Goal: Task Accomplishment & Management: Manage account settings

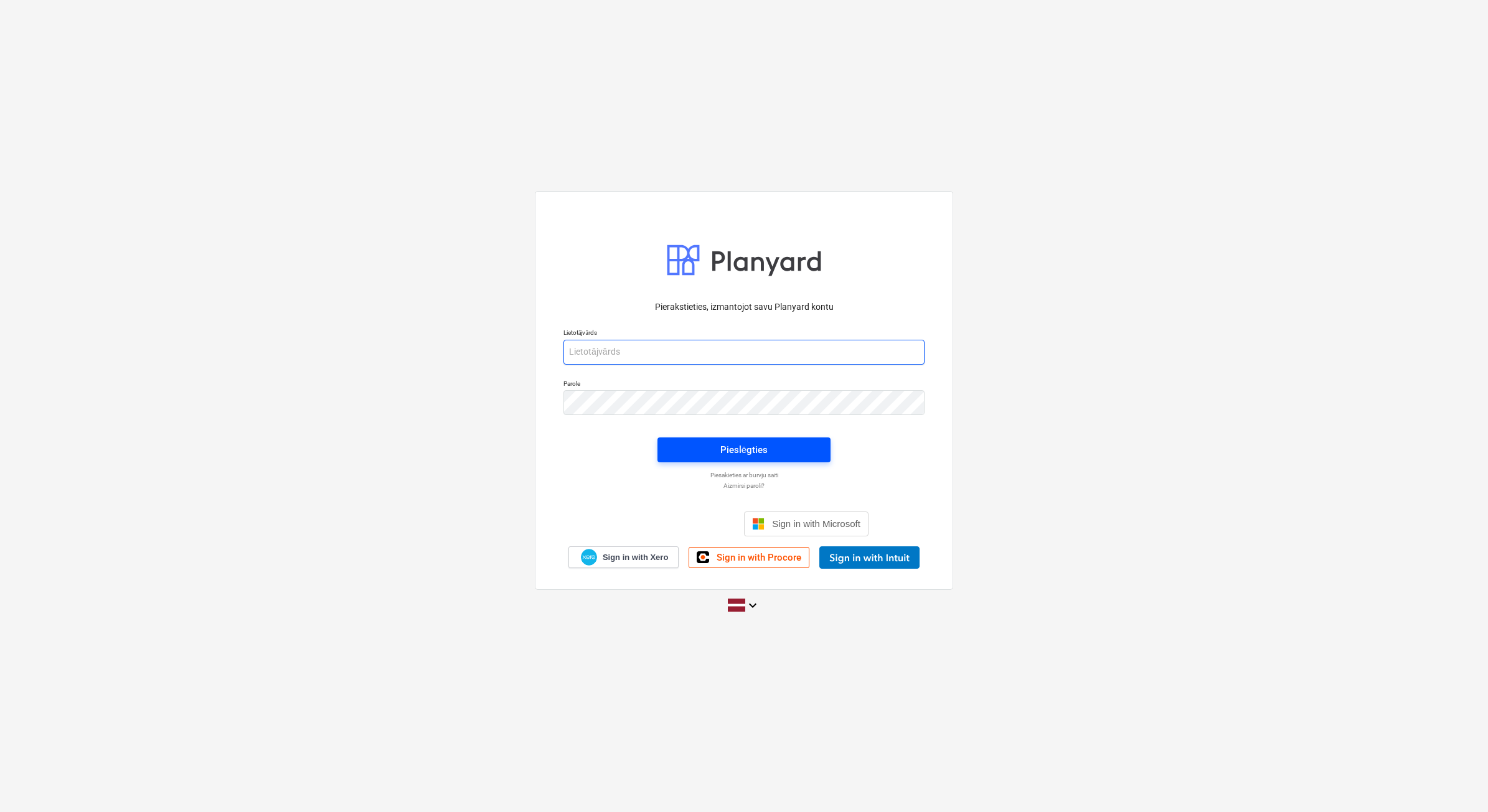
type input "[PERSON_NAME][EMAIL_ADDRESS][DOMAIN_NAME]"
click at [816, 446] on button "Pieslēgties" at bounding box center [744, 450] width 173 height 25
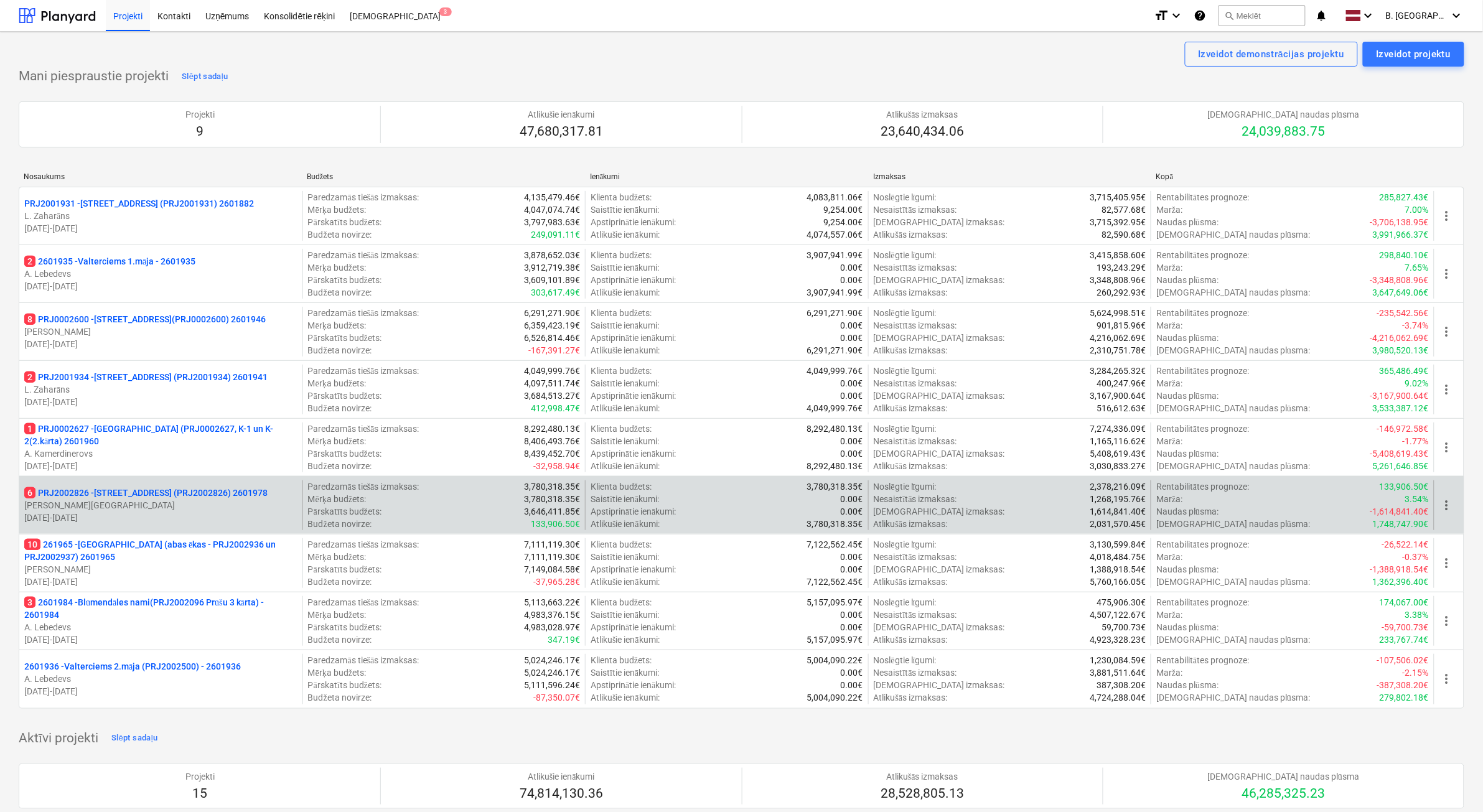
click at [178, 498] on p "6 PRJ2002826 - [STREET_ADDRESS] (PRJ2002826) 2601978" at bounding box center [145, 493] width 244 height 13
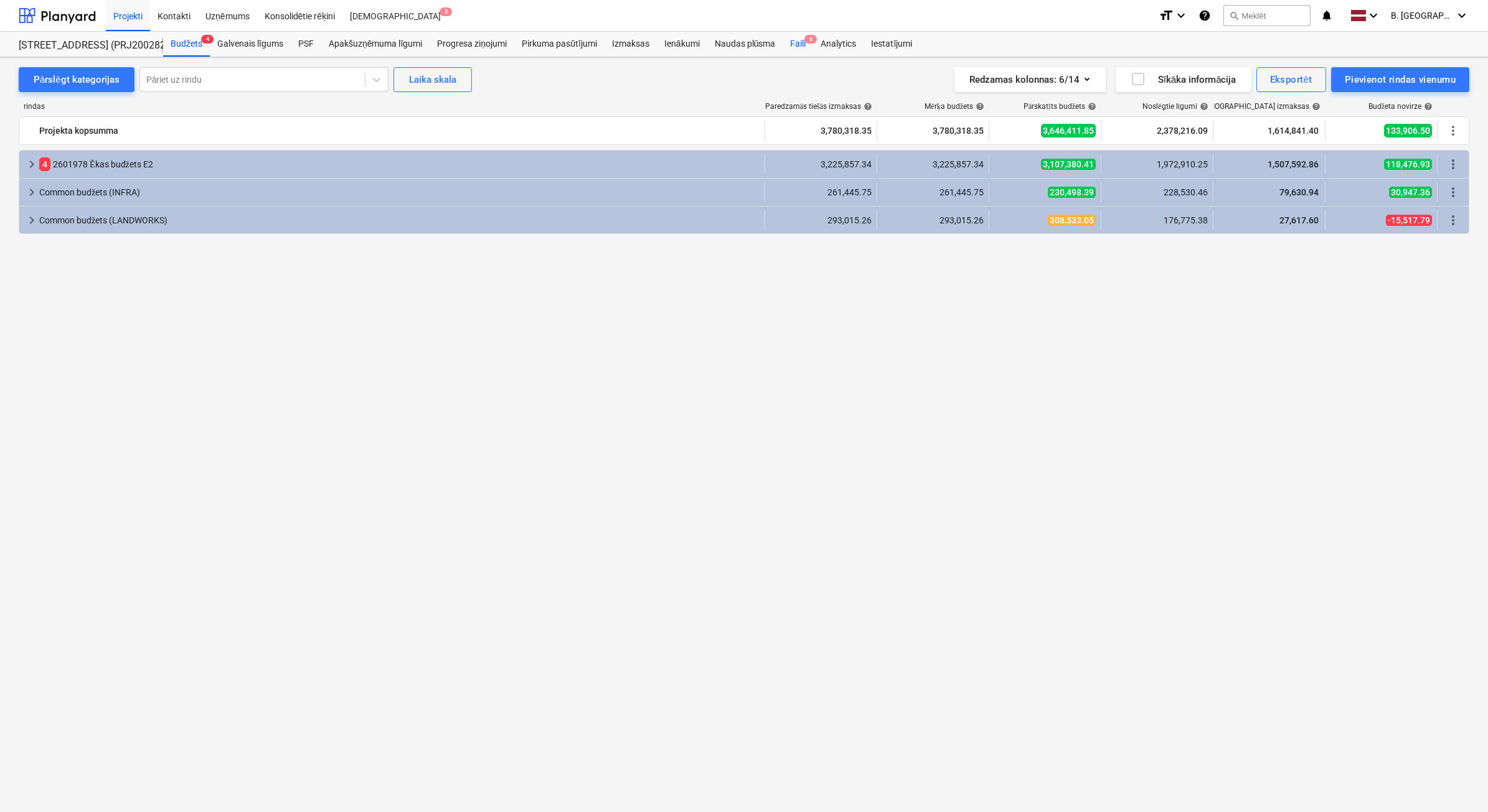
click at [784, 48] on div "Faili 6" at bounding box center [797, 44] width 31 height 25
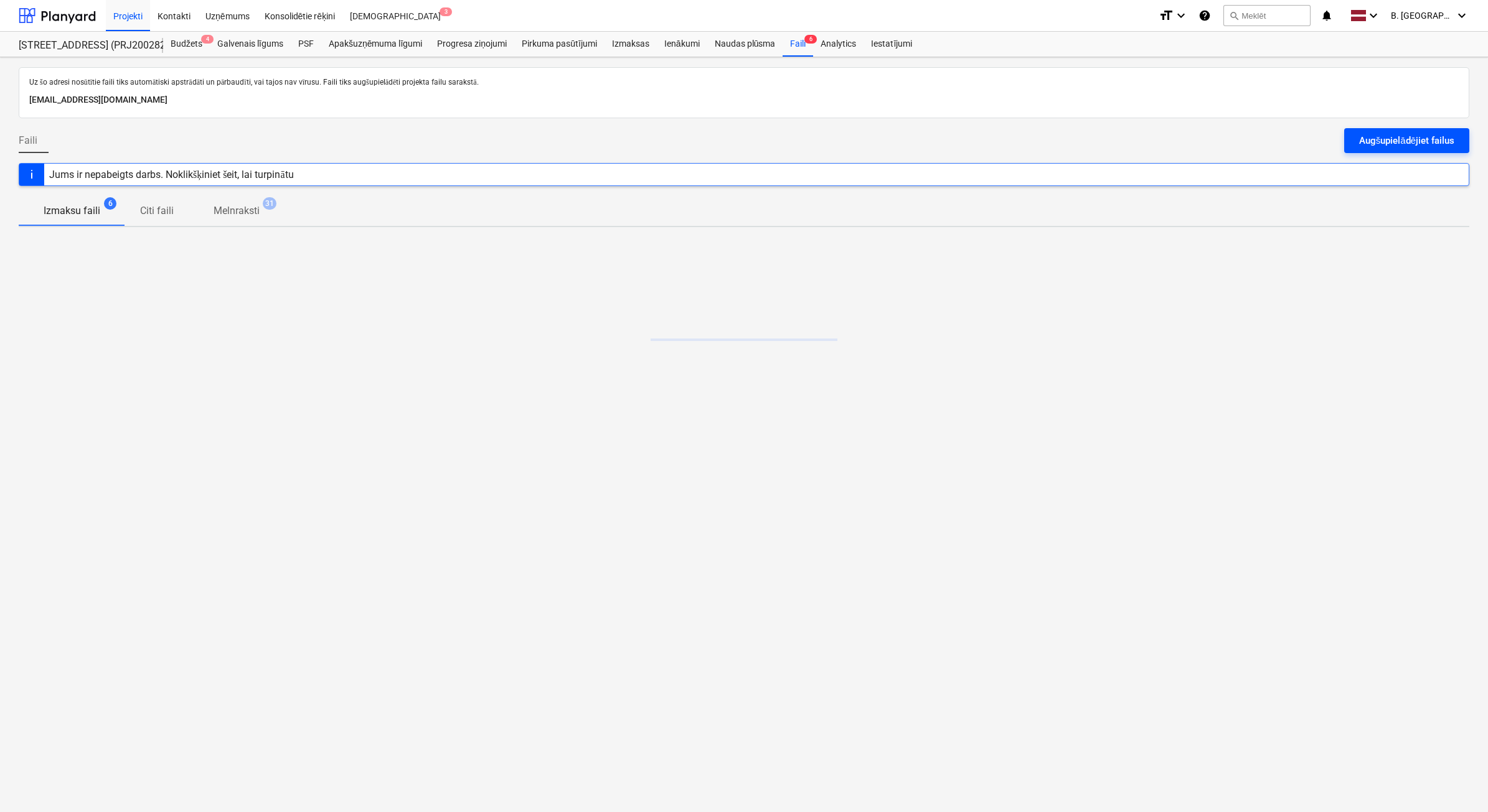
click at [1408, 145] on div "Augšupielādējiet failus" at bounding box center [1406, 140] width 96 height 16
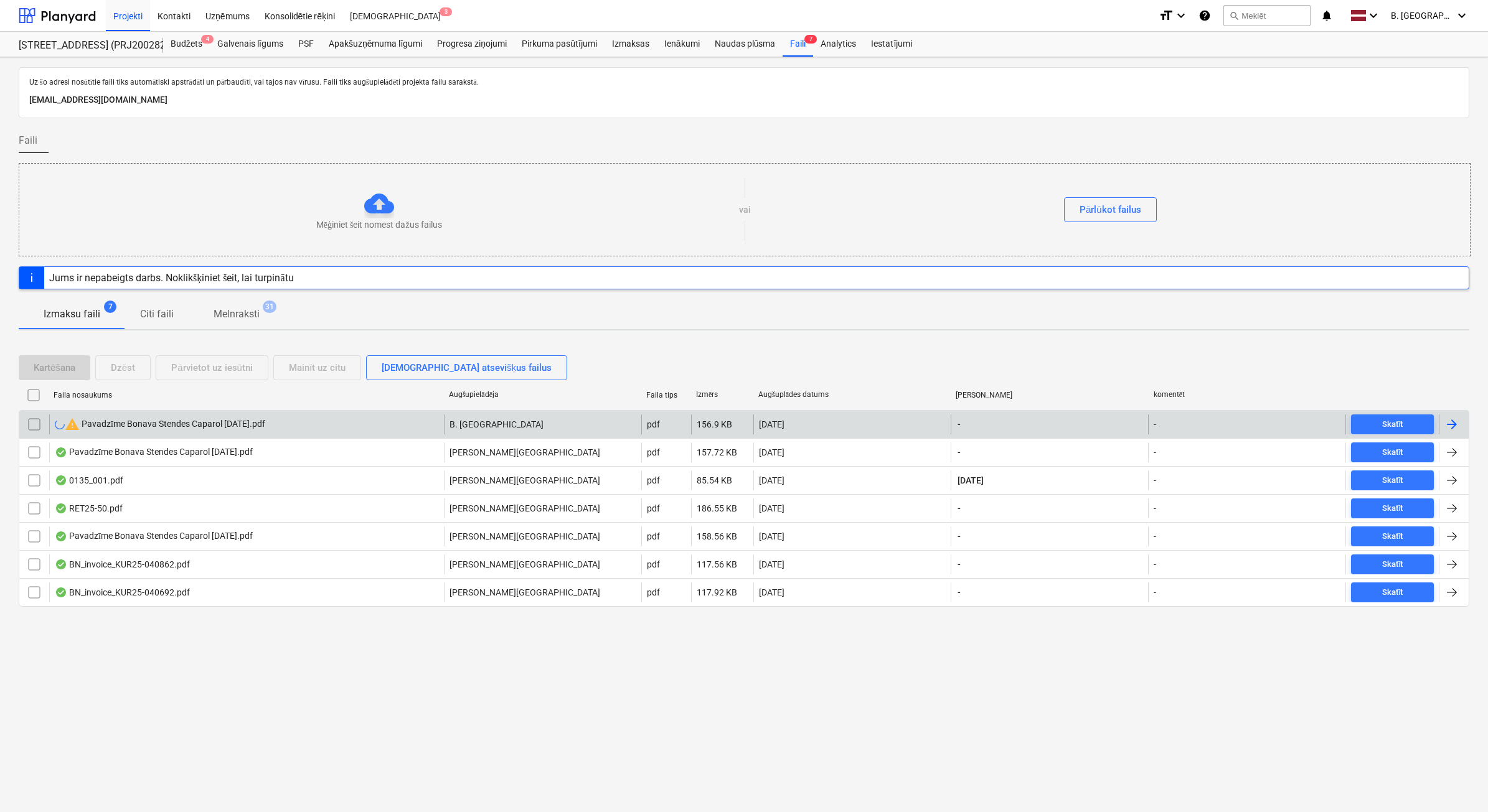
click at [36, 425] on input "checkbox" at bounding box center [34, 425] width 20 height 20
click at [113, 375] on button "Dzēst" at bounding box center [123, 367] width 56 height 25
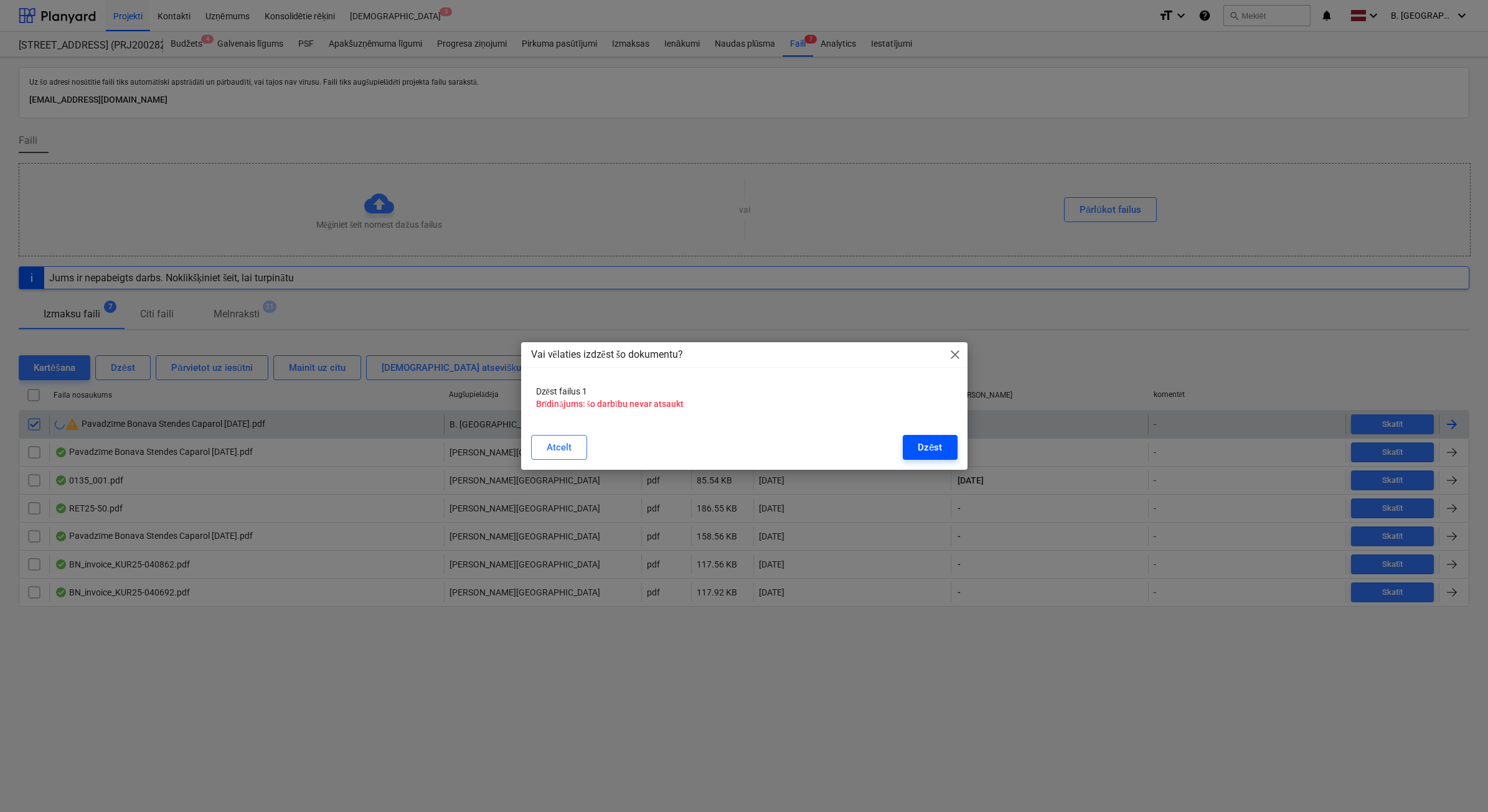
click at [928, 445] on div "Dzēst" at bounding box center [930, 448] width 24 height 16
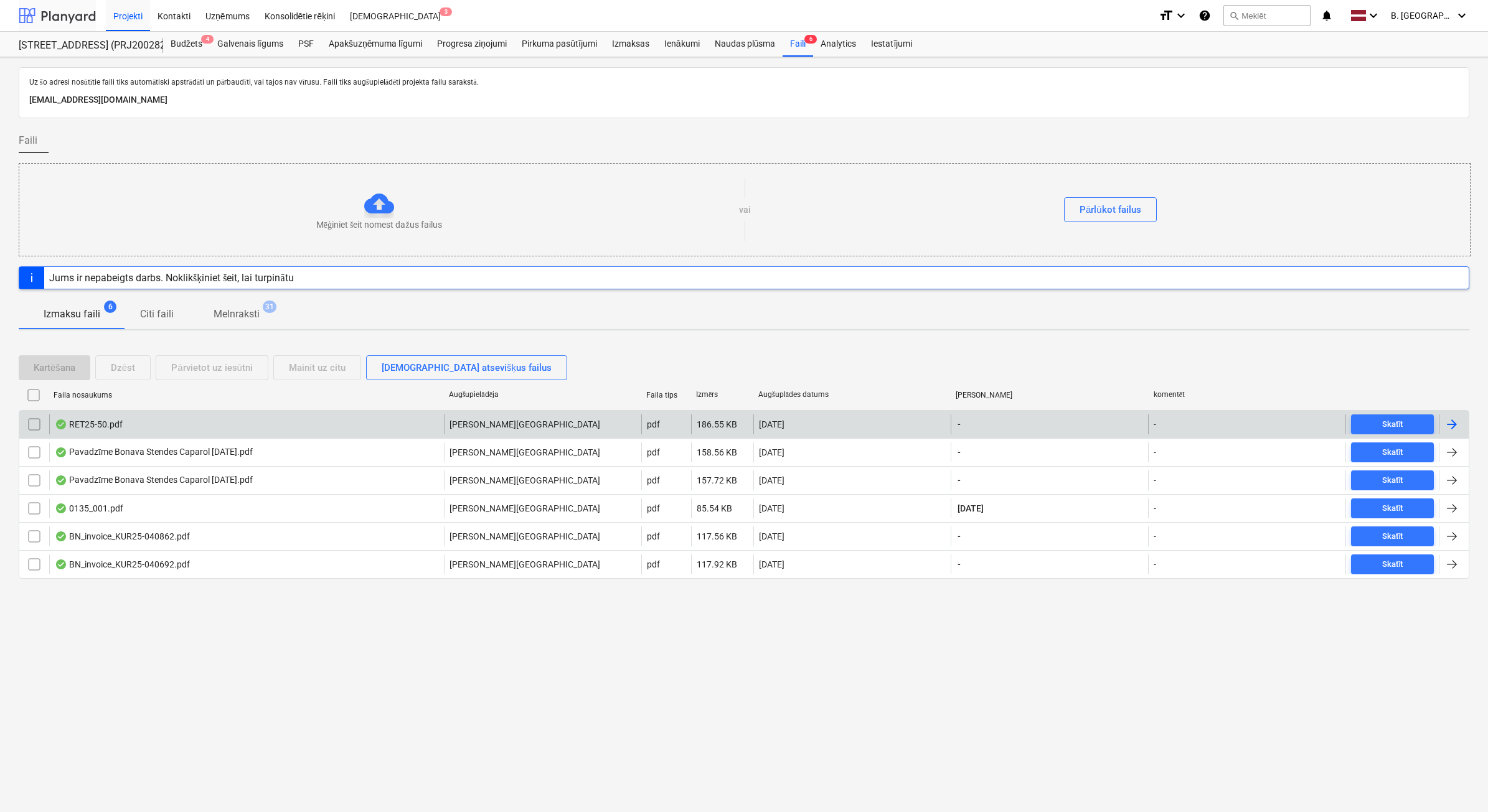
click at [75, 16] on div at bounding box center [58, 15] width 78 height 31
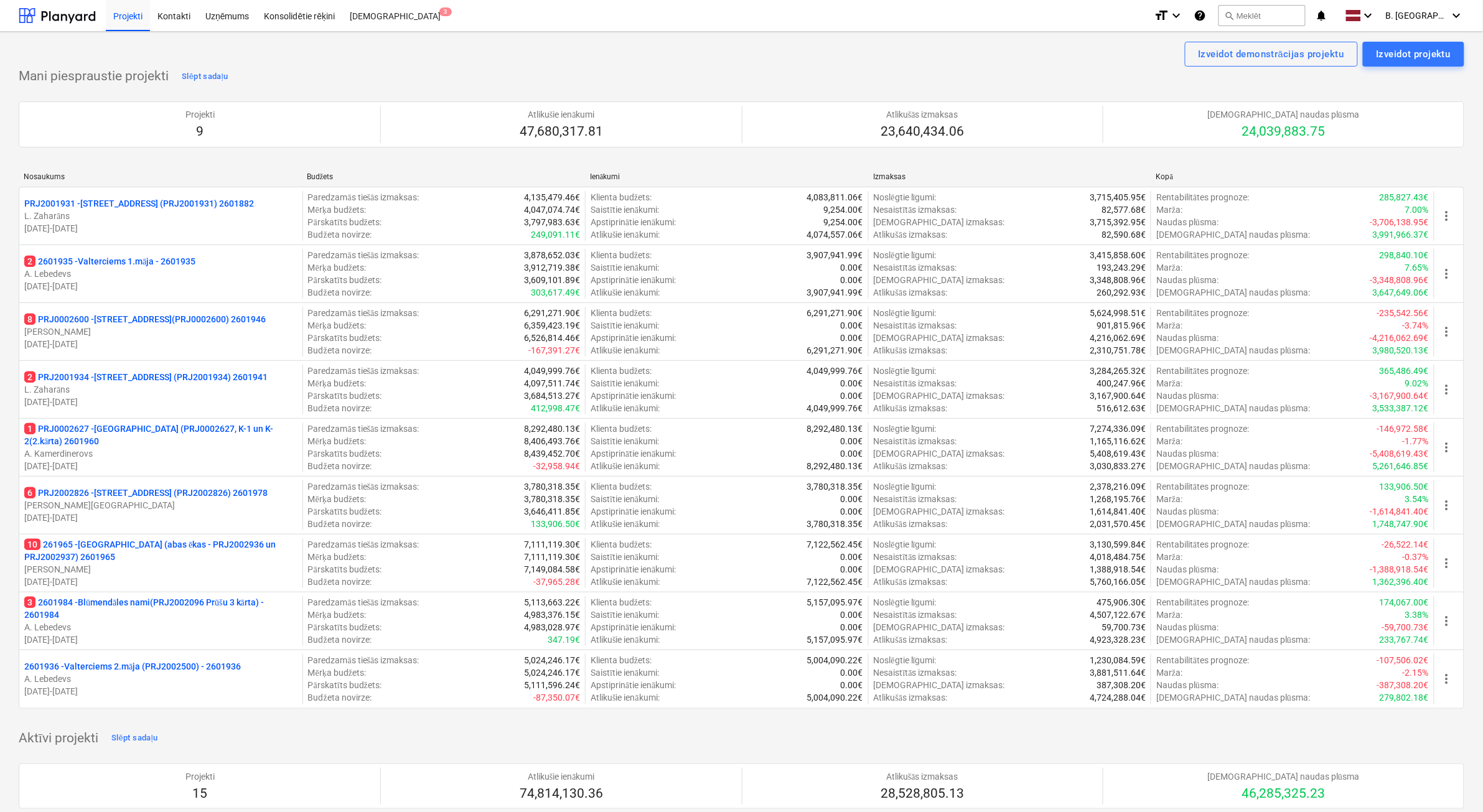
click at [179, 450] on p "A. Kamerdinerovs" at bounding box center [160, 454] width 274 height 13
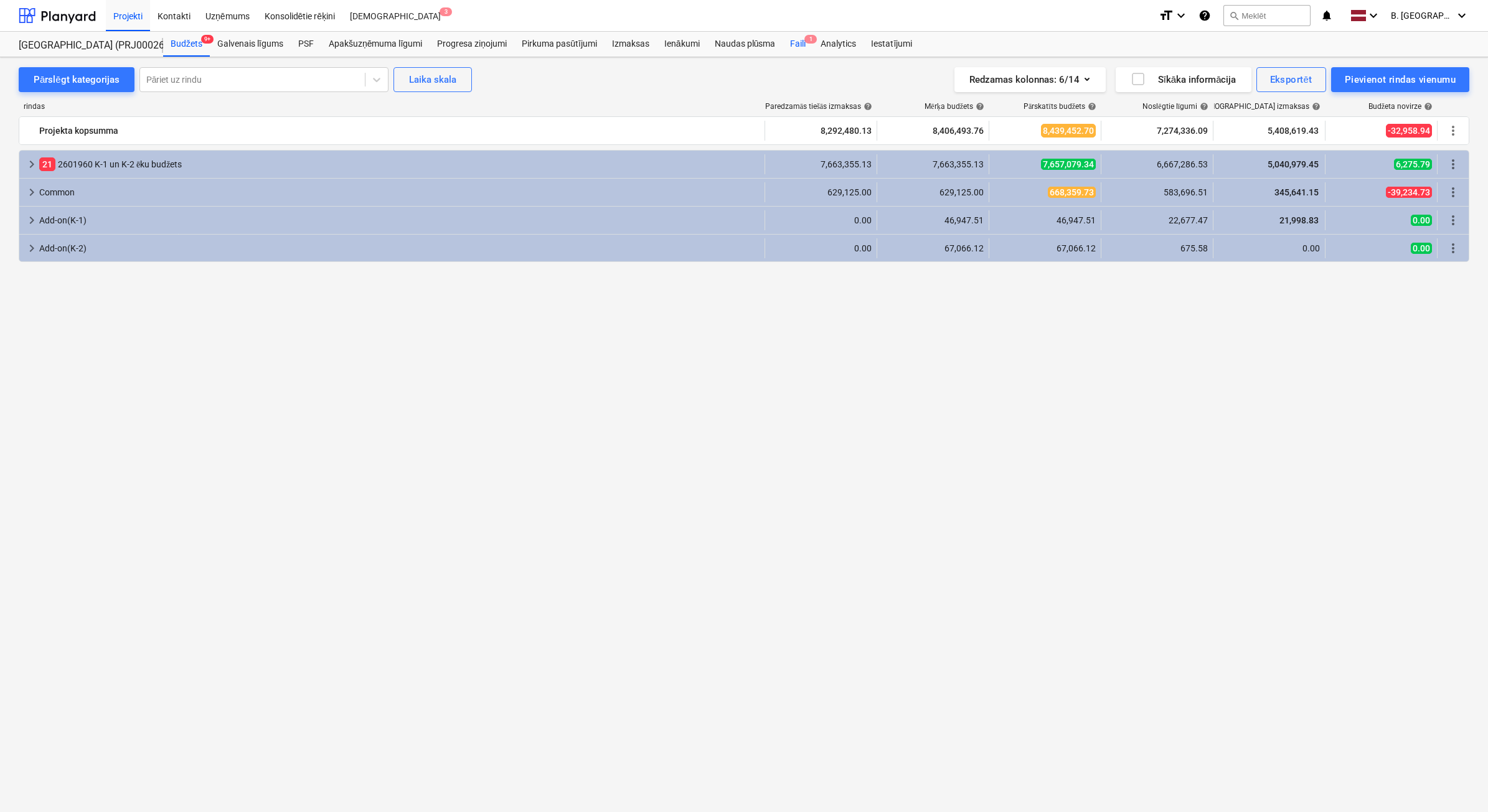
click at [794, 47] on div "Faili 1" at bounding box center [797, 44] width 31 height 25
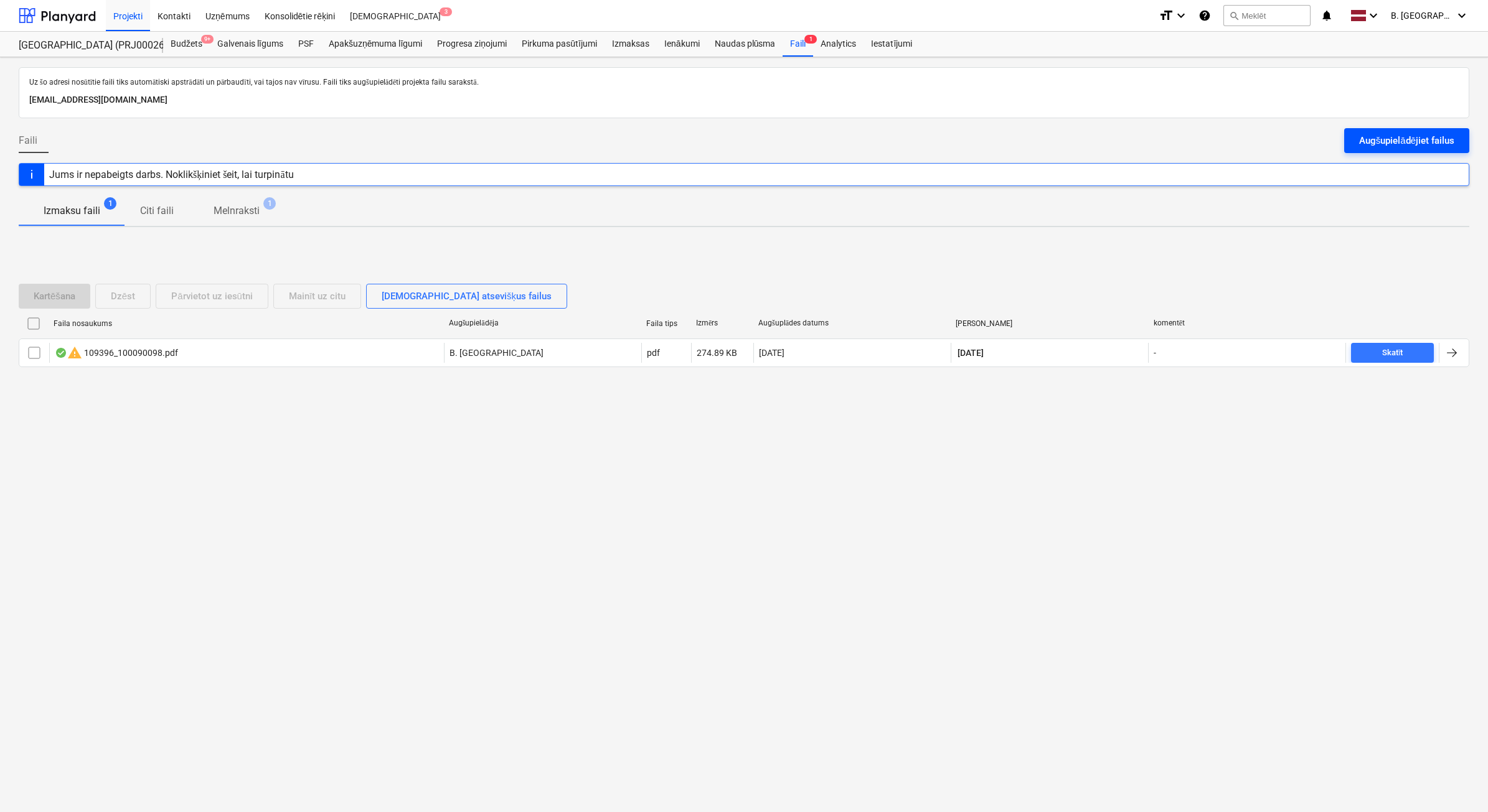
click at [1396, 140] on div "Augšupielādējiet failus" at bounding box center [1406, 140] width 96 height 16
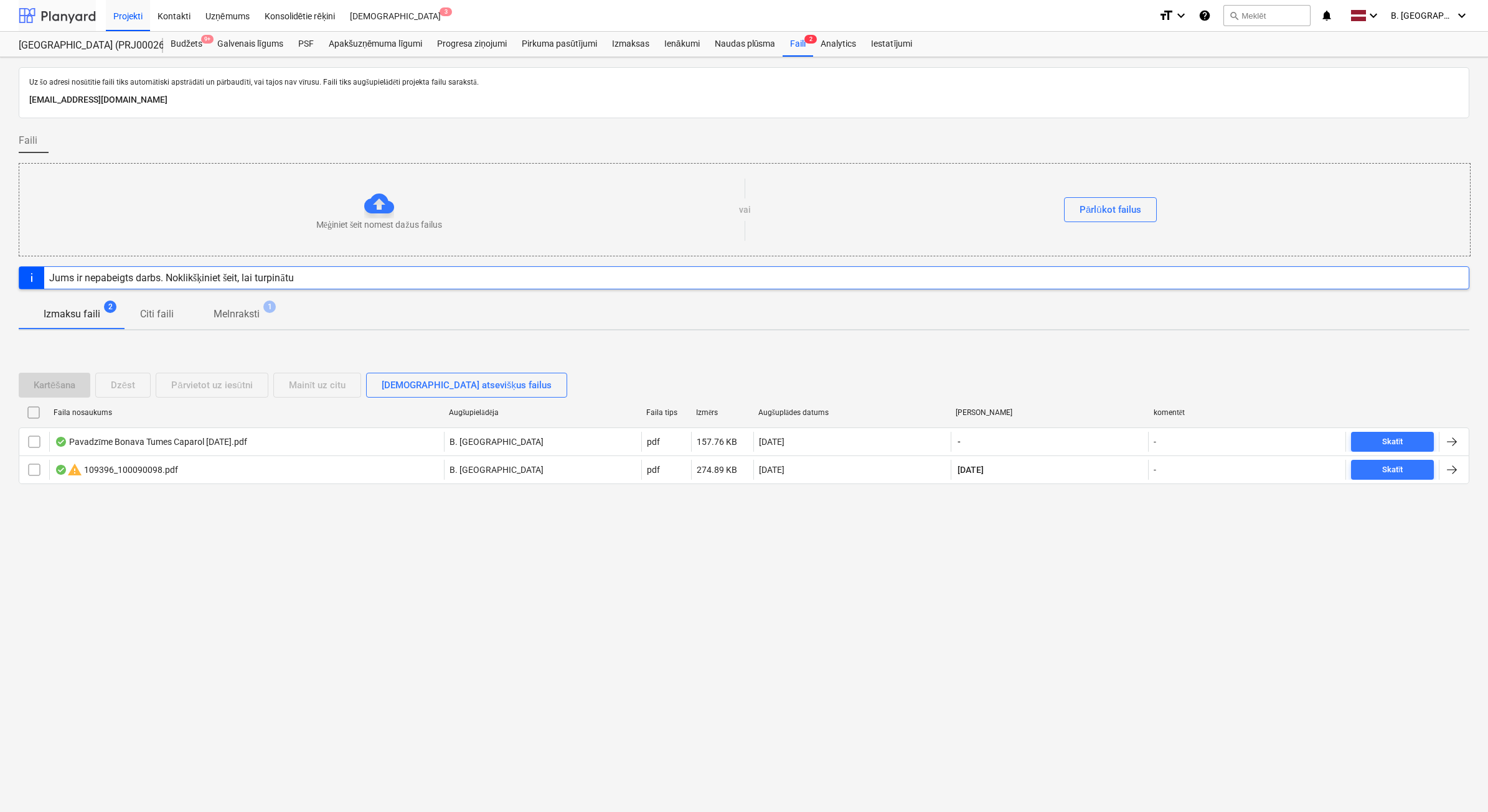
click at [57, 18] on div at bounding box center [58, 15] width 78 height 31
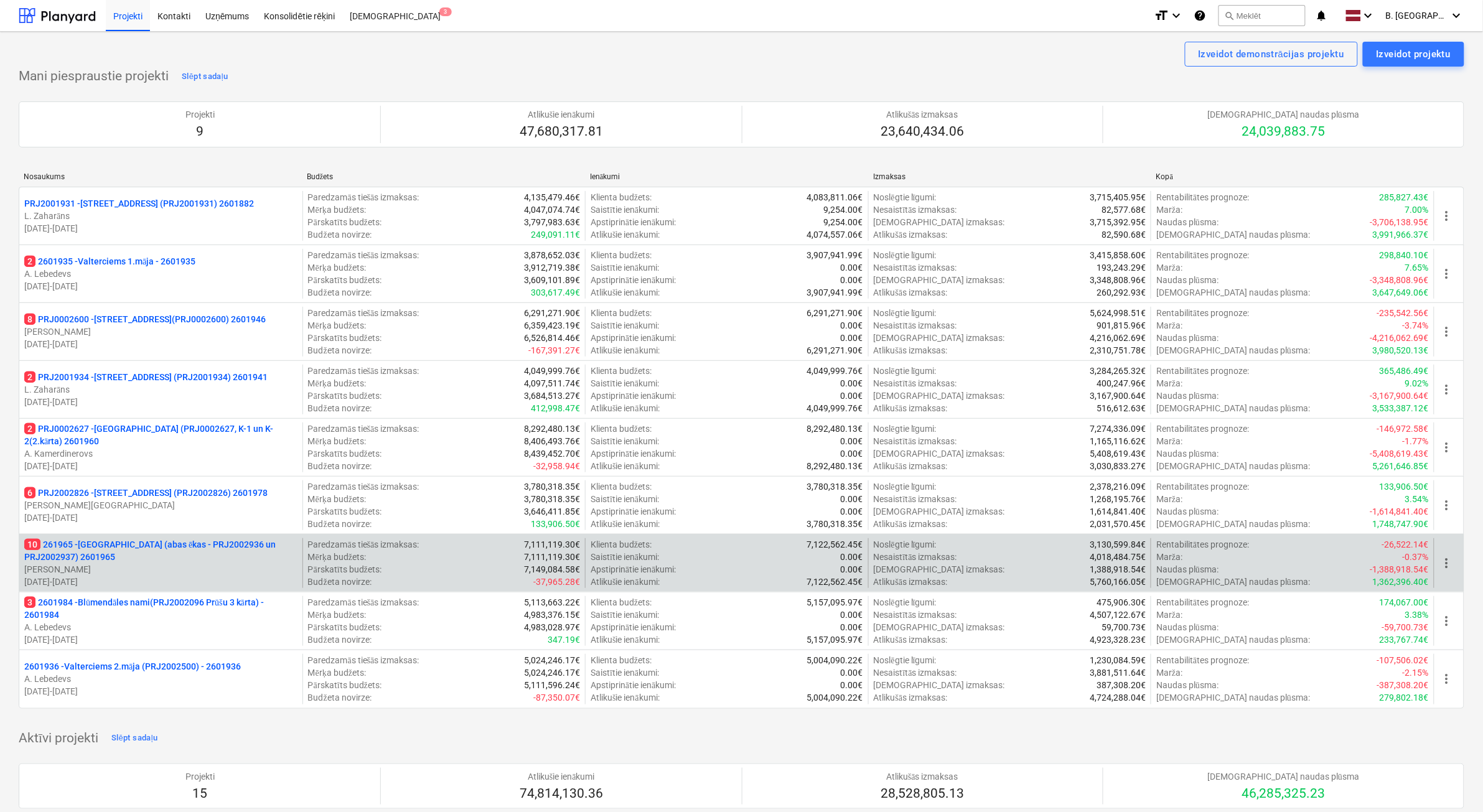
click at [171, 552] on p "10 261965 - [GEOGRAPHIC_DATA] (abas ēkas - PRJ2002936 un PRJ2002937) 2601965" at bounding box center [160, 550] width 274 height 25
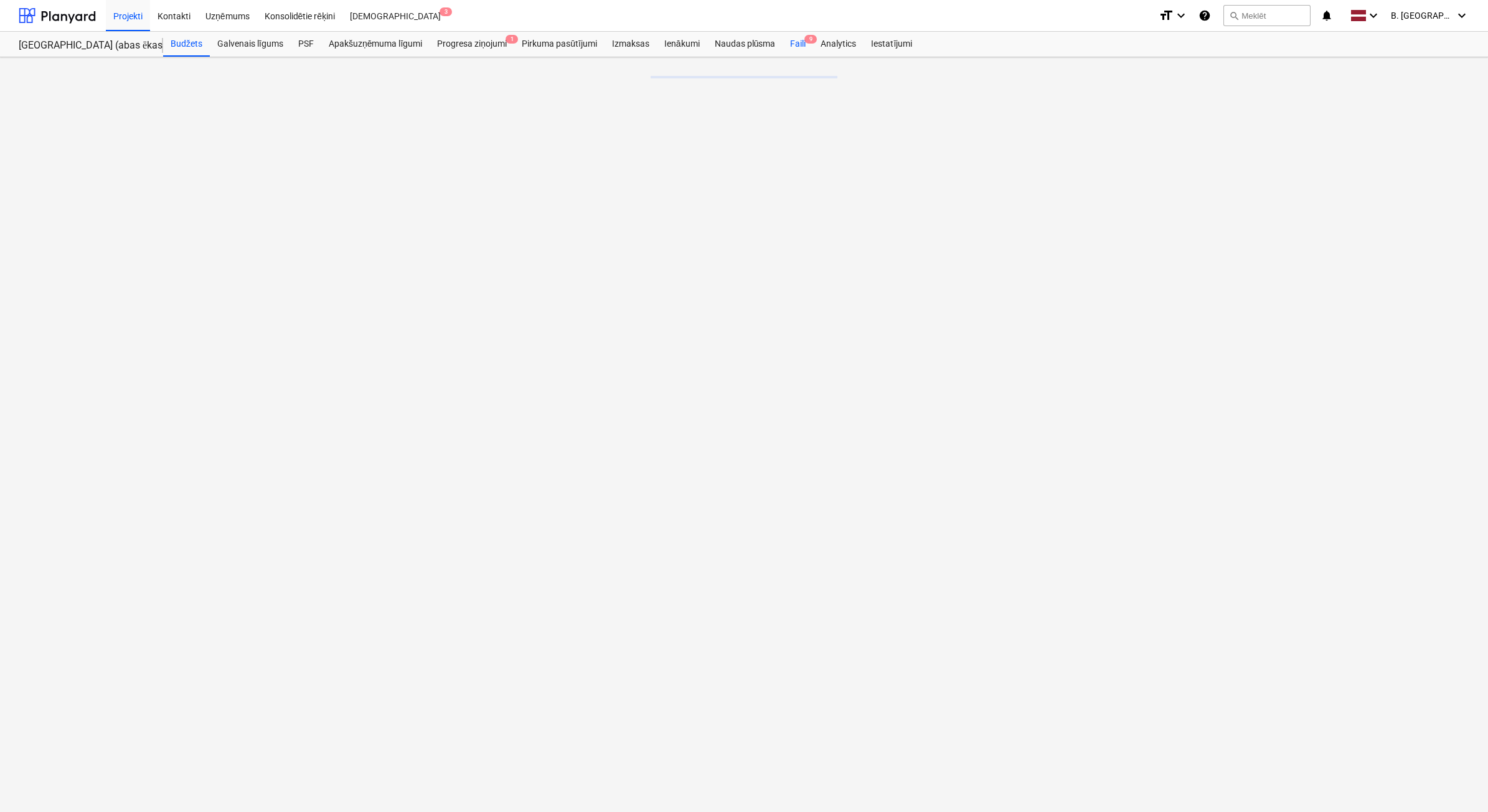
click at [798, 48] on div "Faili 9" at bounding box center [797, 44] width 31 height 25
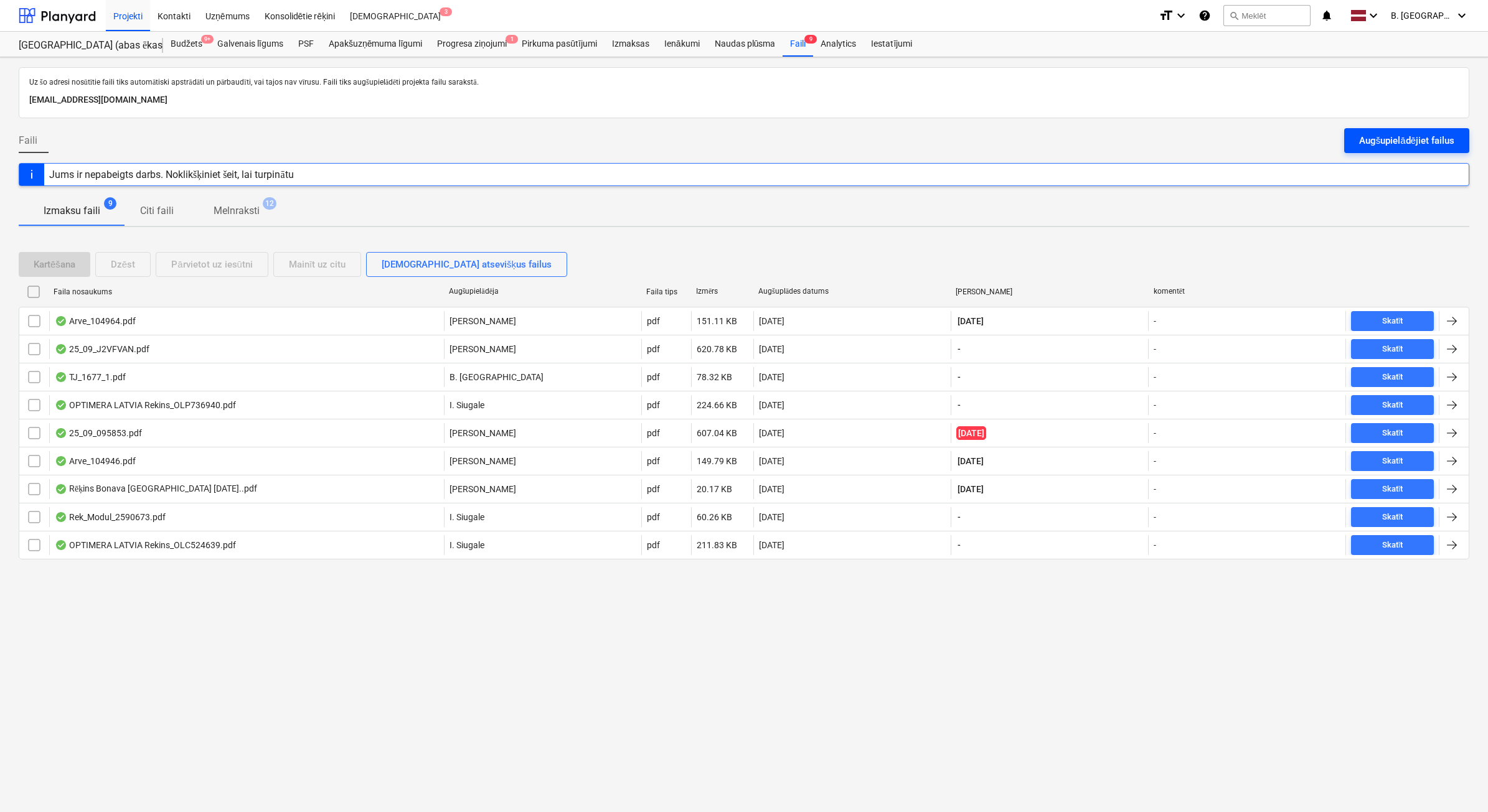
click at [1364, 134] on div "Augšupielādējiet failus" at bounding box center [1406, 140] width 96 height 16
